Goal: Obtain resource: Obtain resource

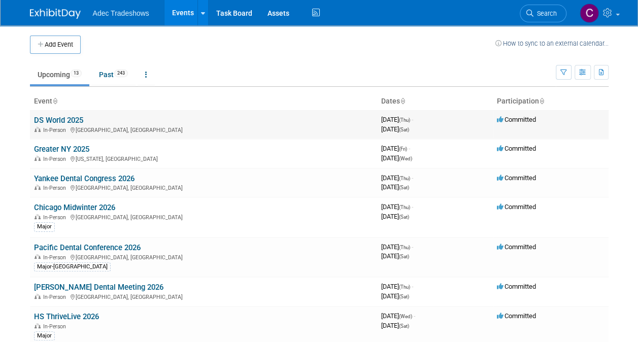
click at [64, 117] on link "DS World 2025" at bounding box center [58, 120] width 49 height 9
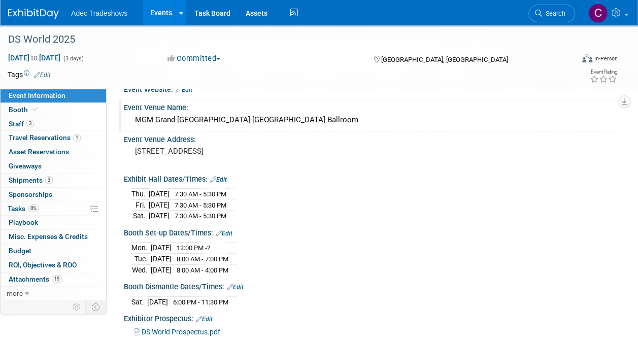
scroll to position [101, 0]
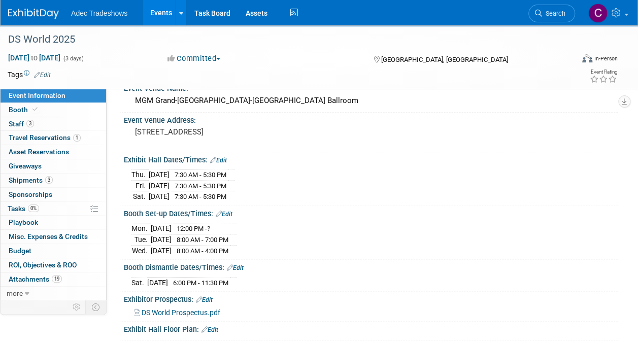
click at [191, 306] on div "DS World Prospectus.pdf" at bounding box center [371, 311] width 475 height 11
click at [191, 308] on span "DS World Prospectus.pdf" at bounding box center [181, 312] width 79 height 8
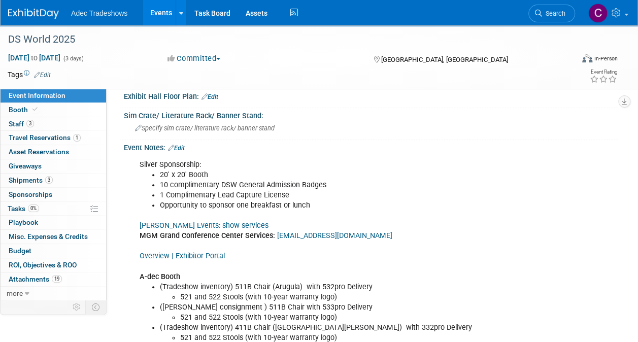
scroll to position [355, 0]
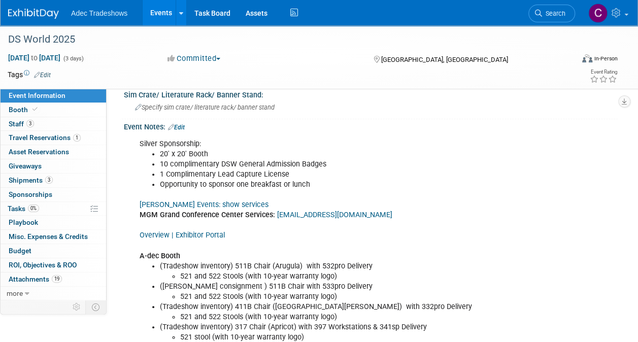
click at [202, 231] on link "Overview | Exhibitor Portal" at bounding box center [181, 235] width 85 height 9
click at [218, 200] on link "Czarnowski Events: show services" at bounding box center [203, 204] width 129 height 9
